Goal: Find specific page/section: Find specific page/section

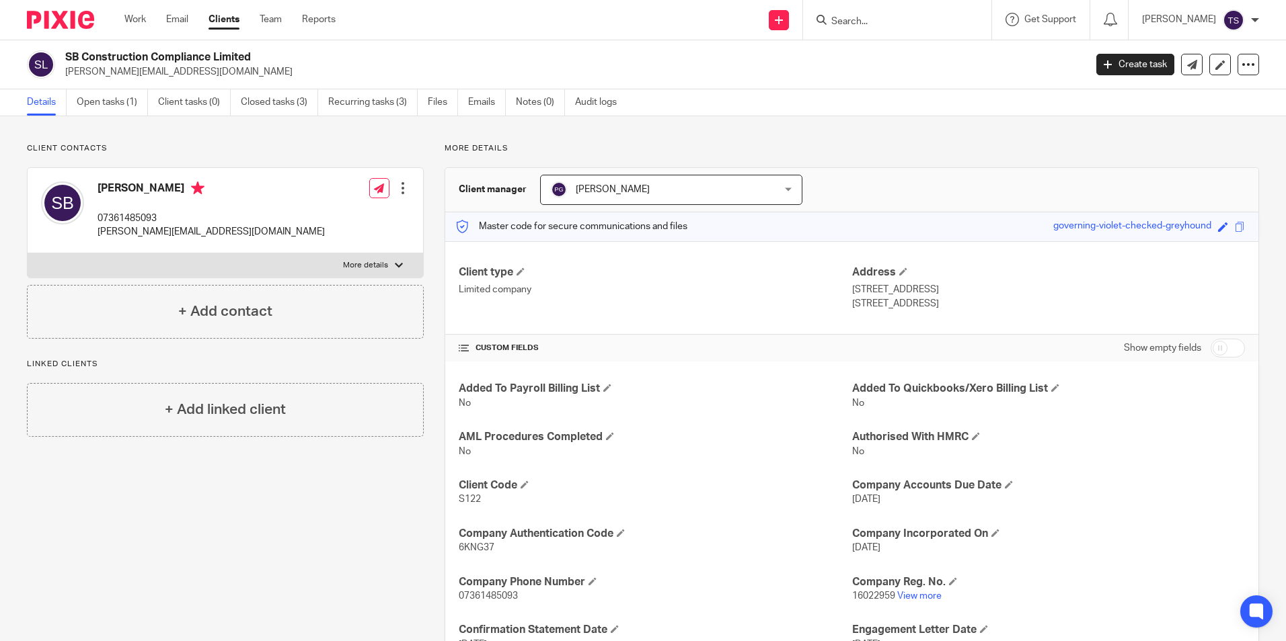
drag, startPoint x: 0, startPoint y: 0, endPoint x: 886, endPoint y: 30, distance: 886.7
click at [886, 30] on div at bounding box center [897, 20] width 188 height 40
click at [901, 16] on input "Search" at bounding box center [890, 22] width 121 height 12
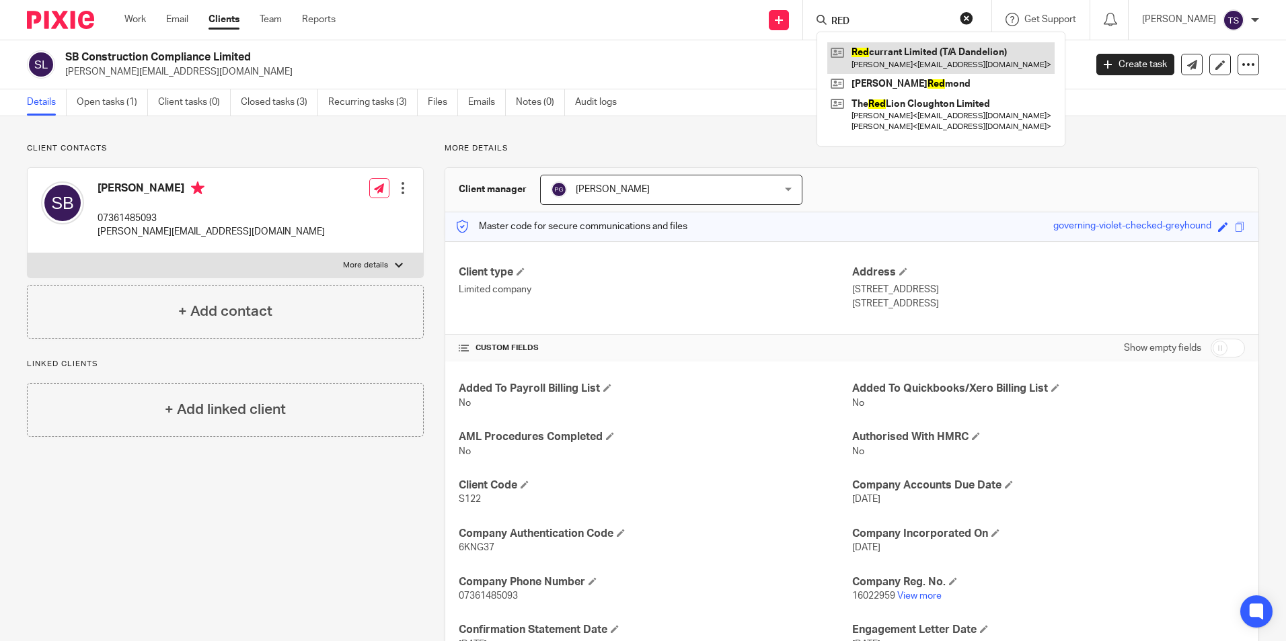
type input "RED"
click at [970, 51] on link at bounding box center [940, 57] width 227 height 31
